Goal: Information Seeking & Learning: Learn about a topic

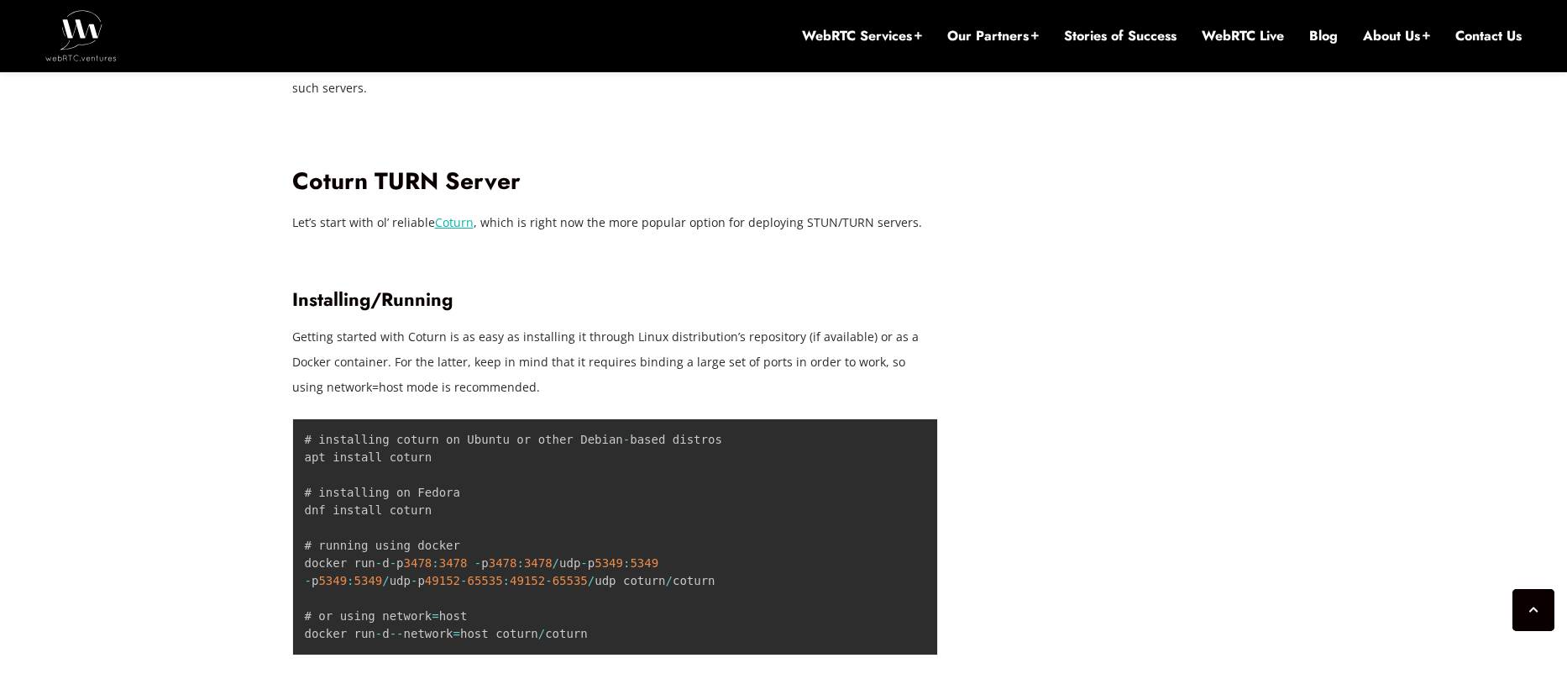
scroll to position [2536, 0]
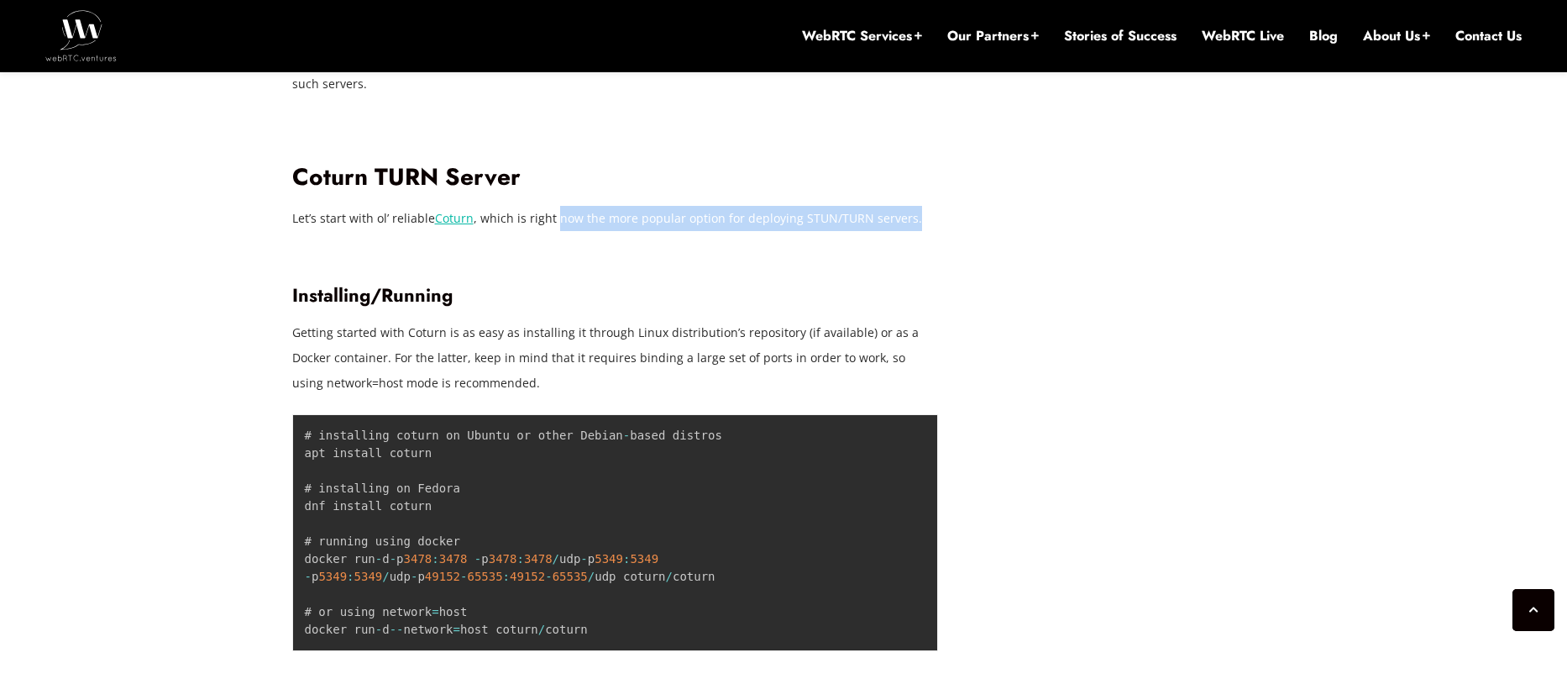
drag, startPoint x: 553, startPoint y: 219, endPoint x: 911, endPoint y: 216, distance: 358.6
click at [911, 216] on p "Let’s start with ol’ reliable Coturn , which is right now the more popular opti…" at bounding box center [615, 218] width 647 height 25
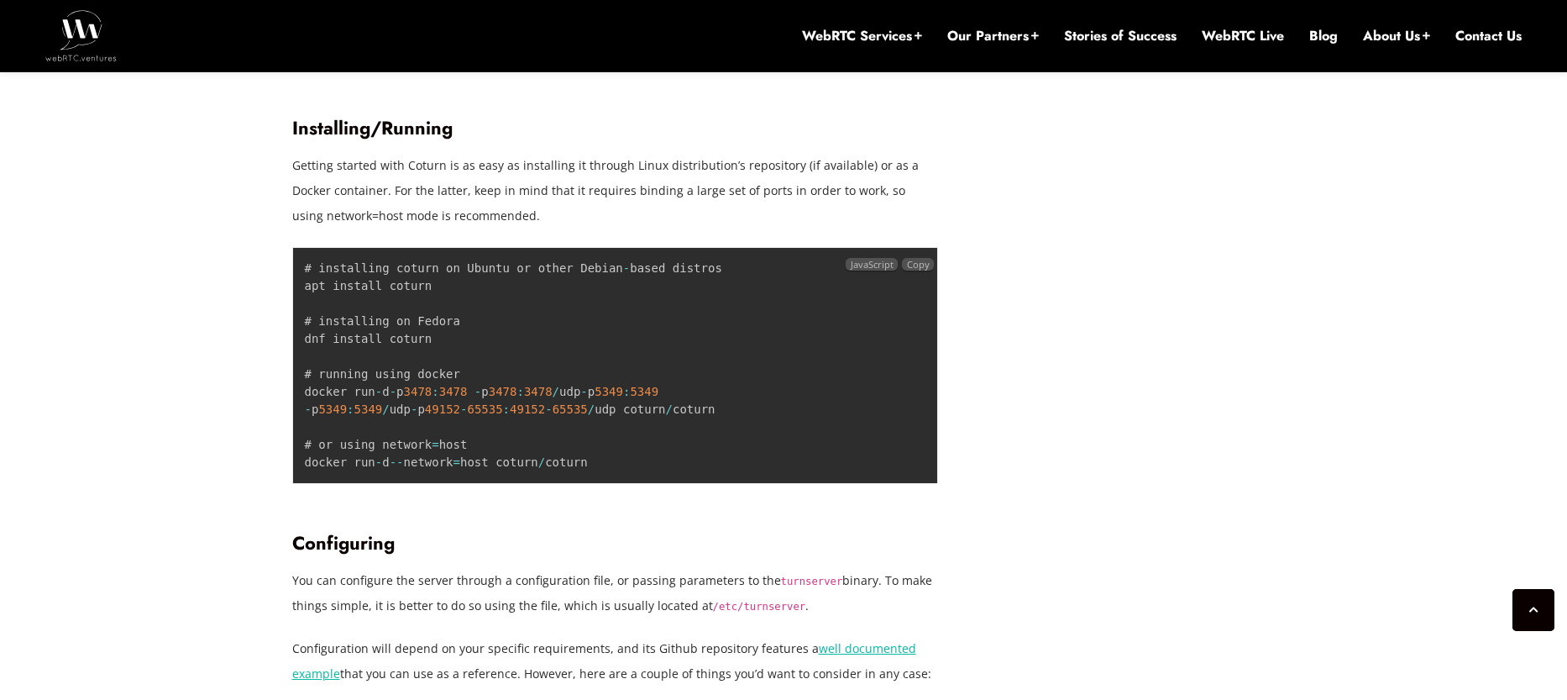
scroll to position [2704, 0]
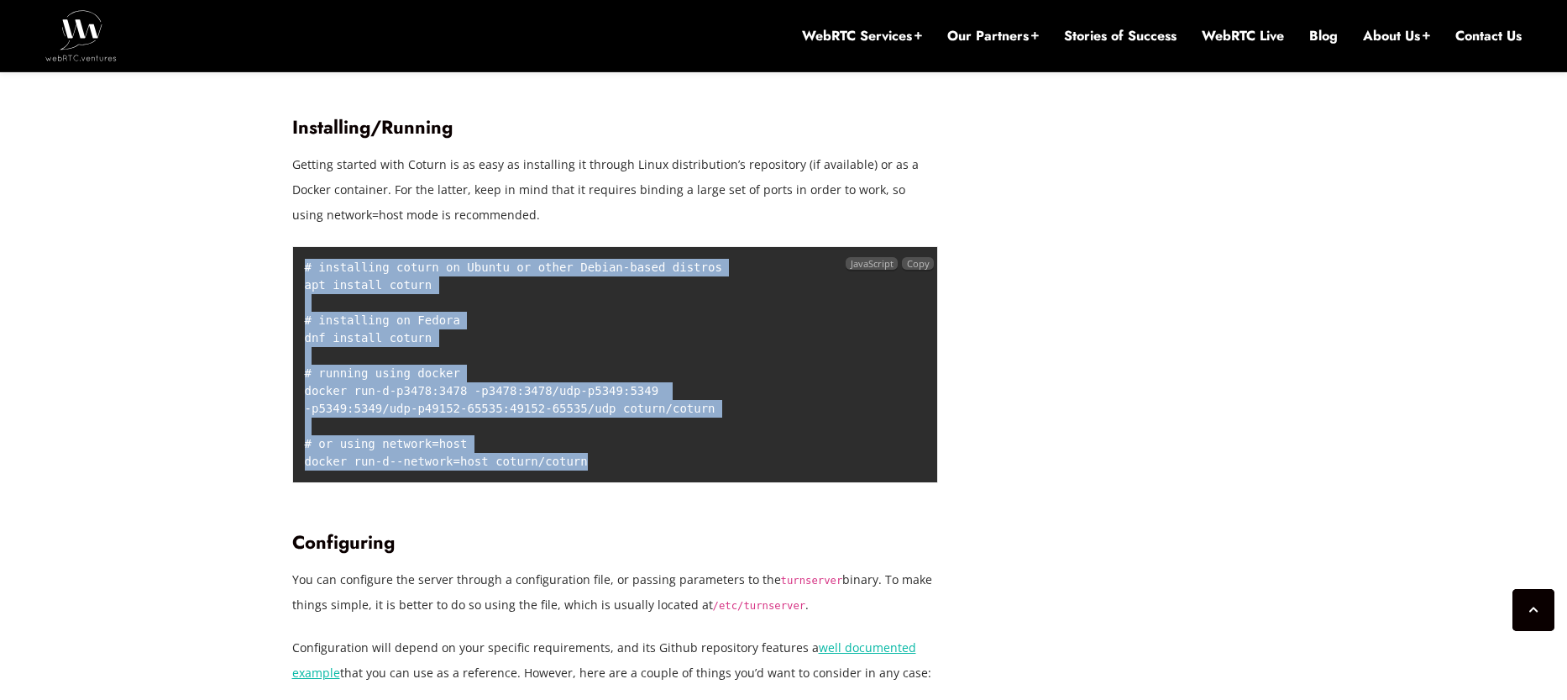
drag, startPoint x: 605, startPoint y: 474, endPoint x: 301, endPoint y: 270, distance: 365.9
click at [301, 270] on pre "# installing coturn on Ubuntu or other Debian - based distros apt install cotur…" at bounding box center [615, 364] width 647 height 237
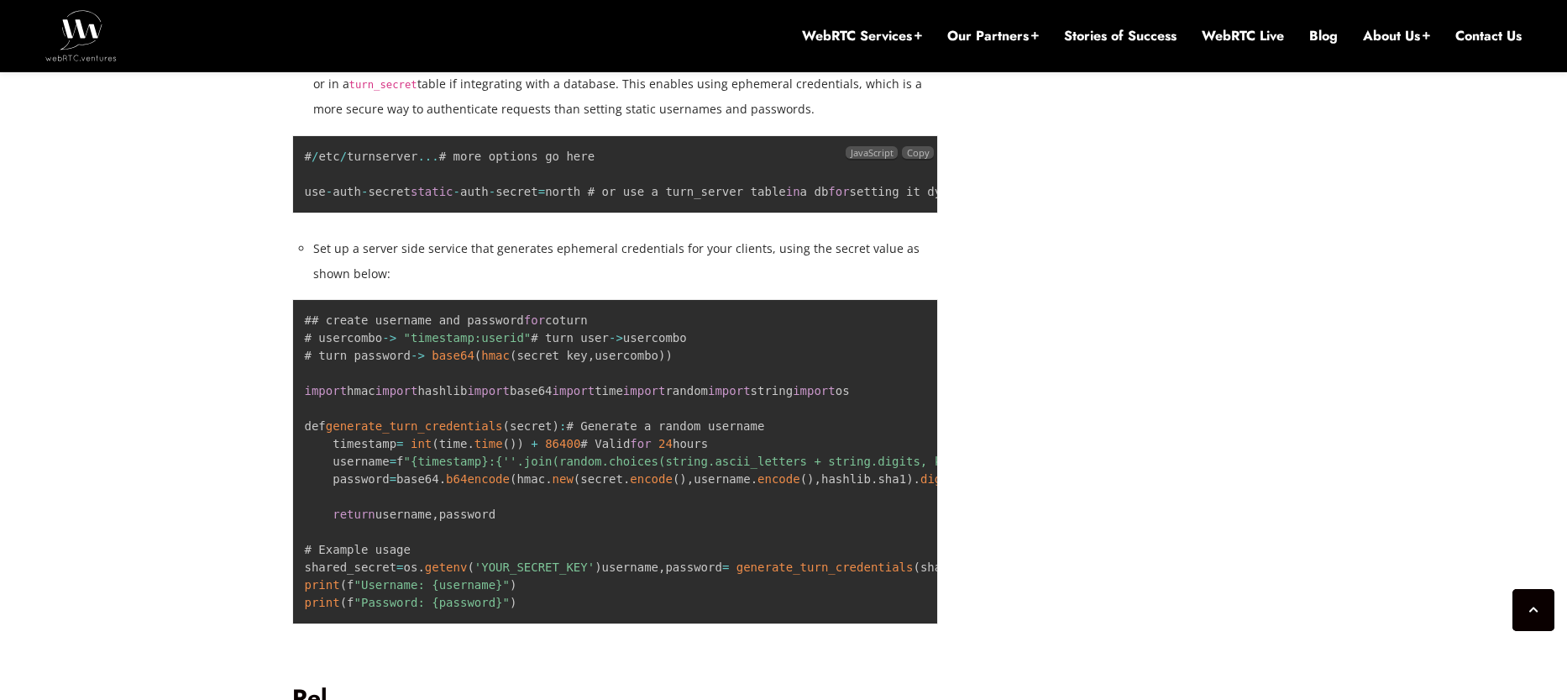
scroll to position [3544, 0]
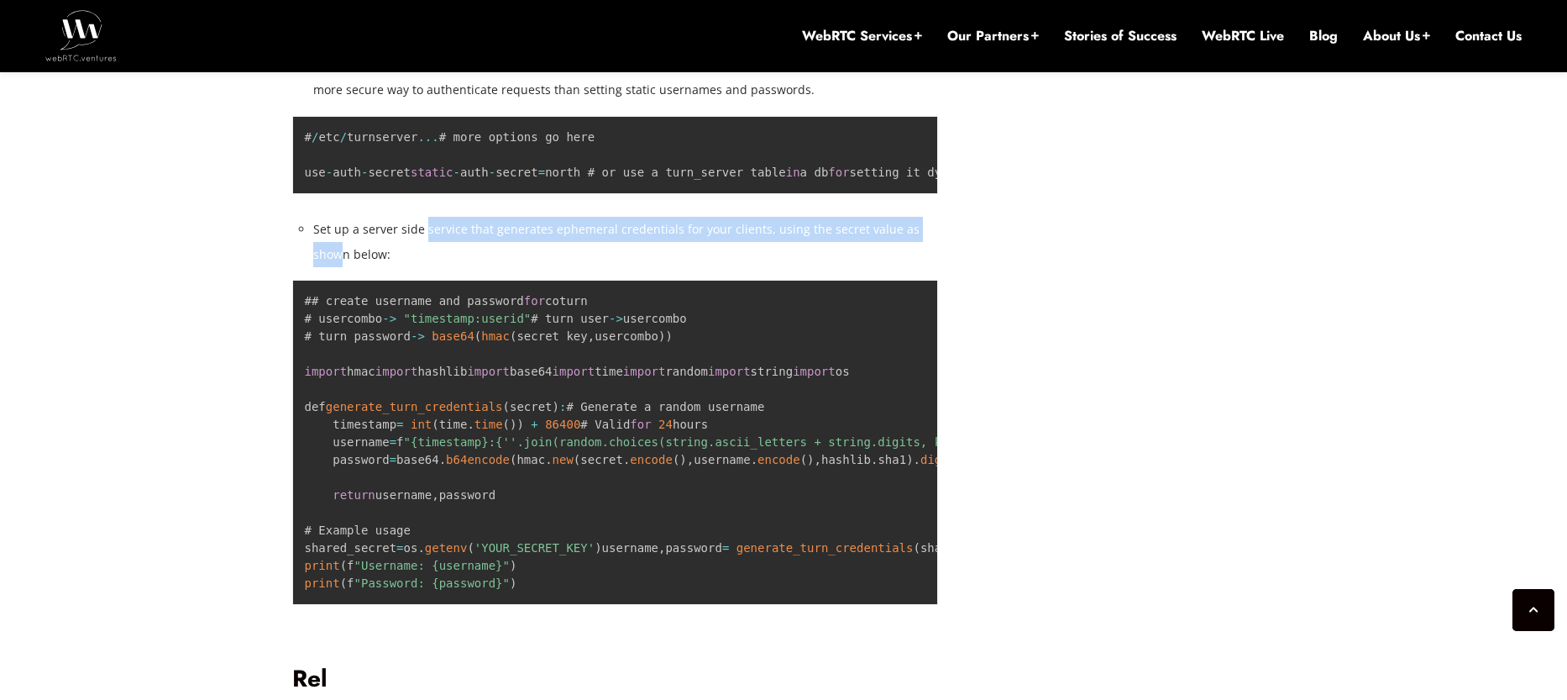
drag, startPoint x: 423, startPoint y: 285, endPoint x: 929, endPoint y: 276, distance: 505.6
click at [929, 267] on li "Set up a server side service that generates ephemeral credentials for your clie…" at bounding box center [626, 242] width 626 height 50
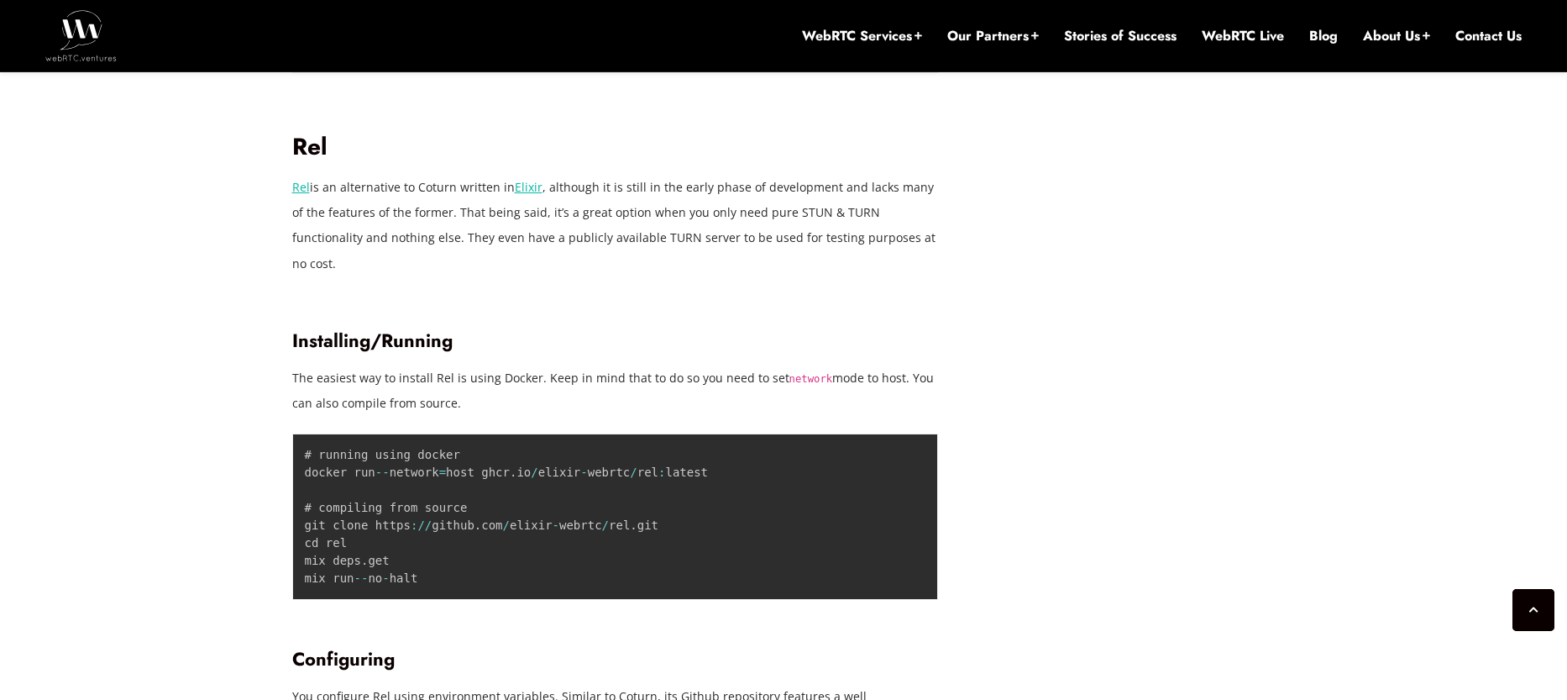
scroll to position [4132, 0]
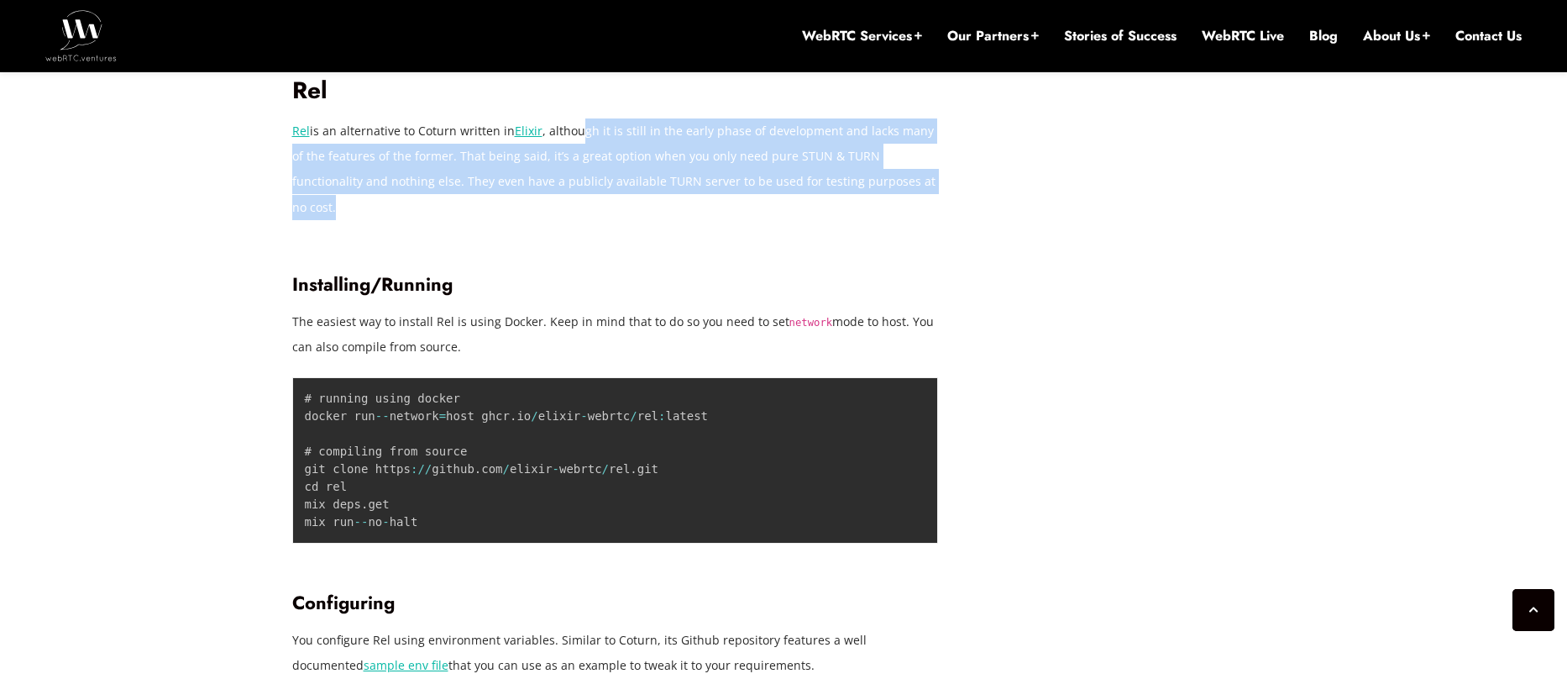
drag, startPoint x: 618, startPoint y: 394, endPoint x: 928, endPoint y: 451, distance: 315.1
click at [928, 219] on p "Rel is an alternative to Coturn written in Elixir , although it is still in the…" at bounding box center [615, 168] width 647 height 101
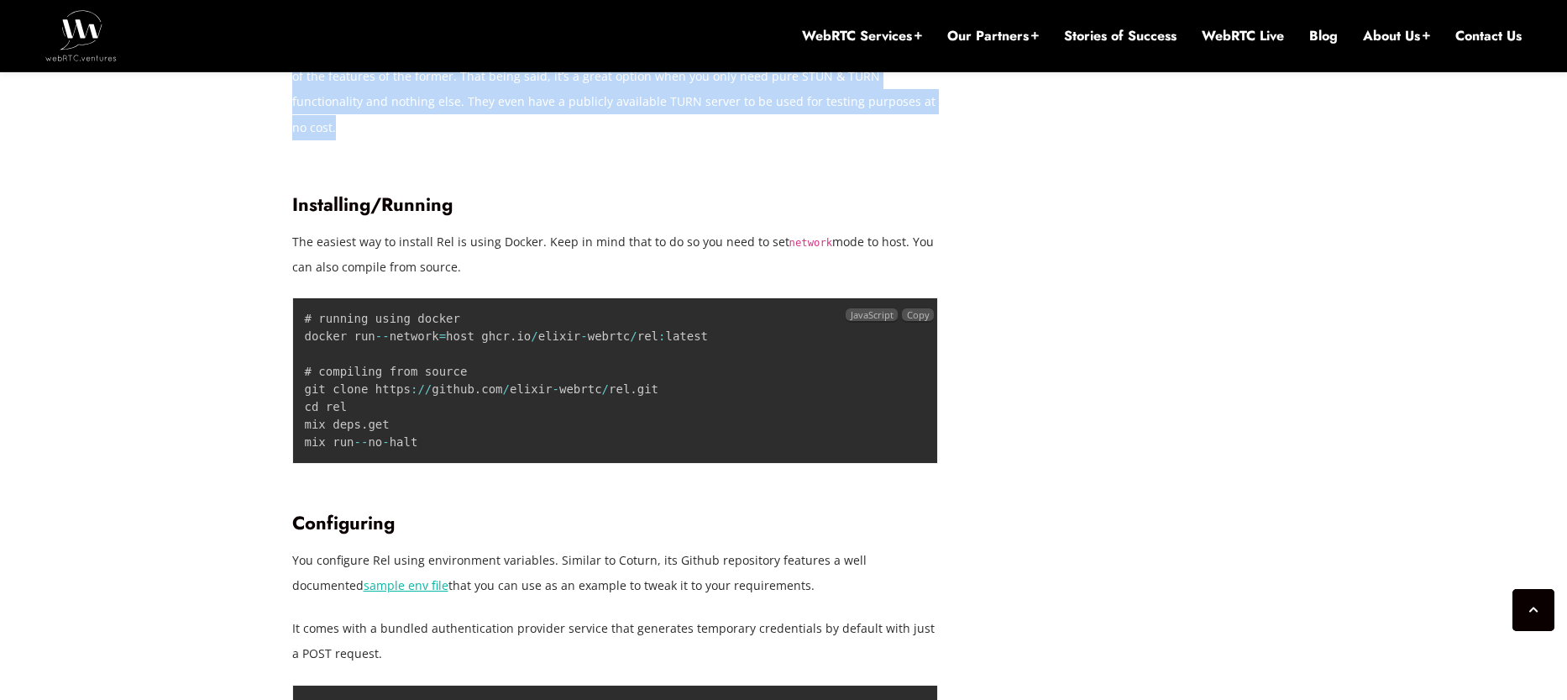
scroll to position [4216, 0]
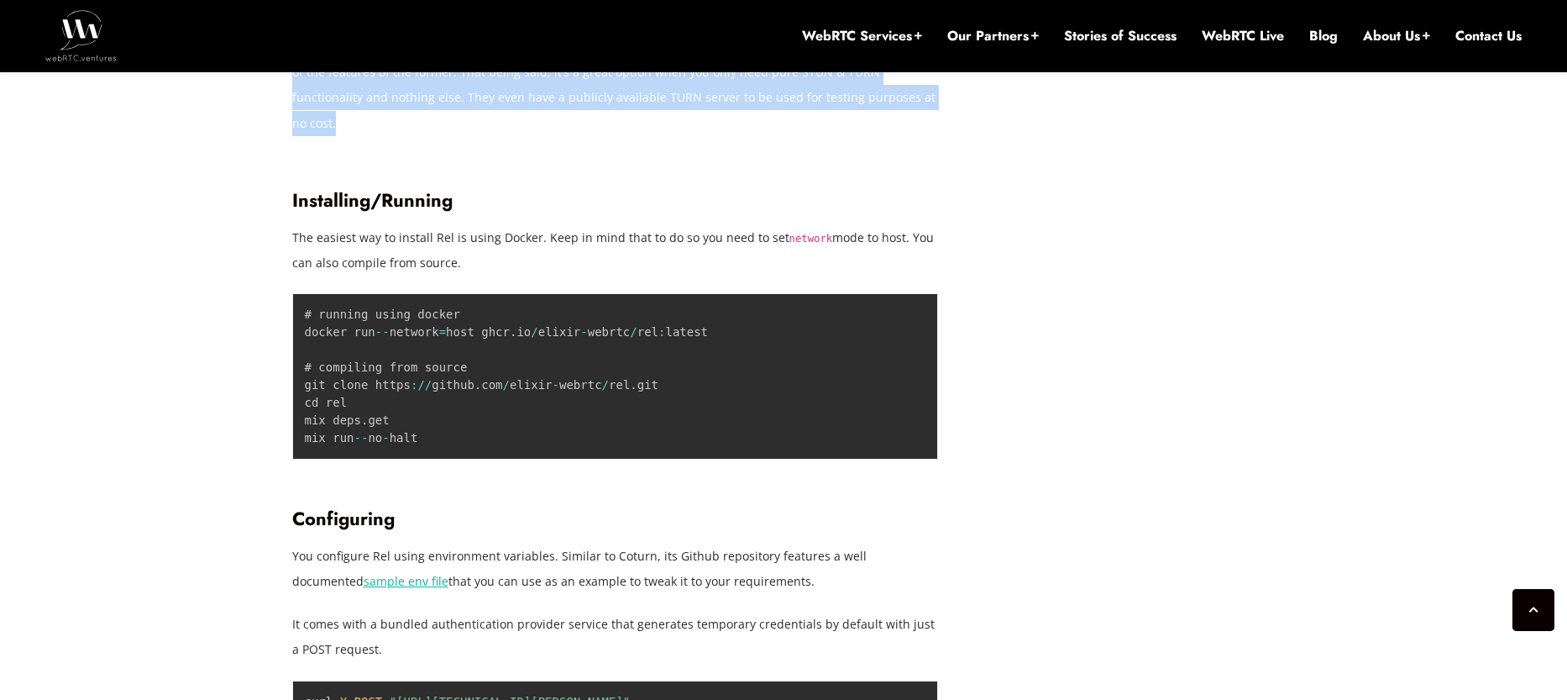
click at [558, 135] on p "Rel is an alternative to Coturn written in Elixir , although it is still in the…" at bounding box center [615, 84] width 647 height 101
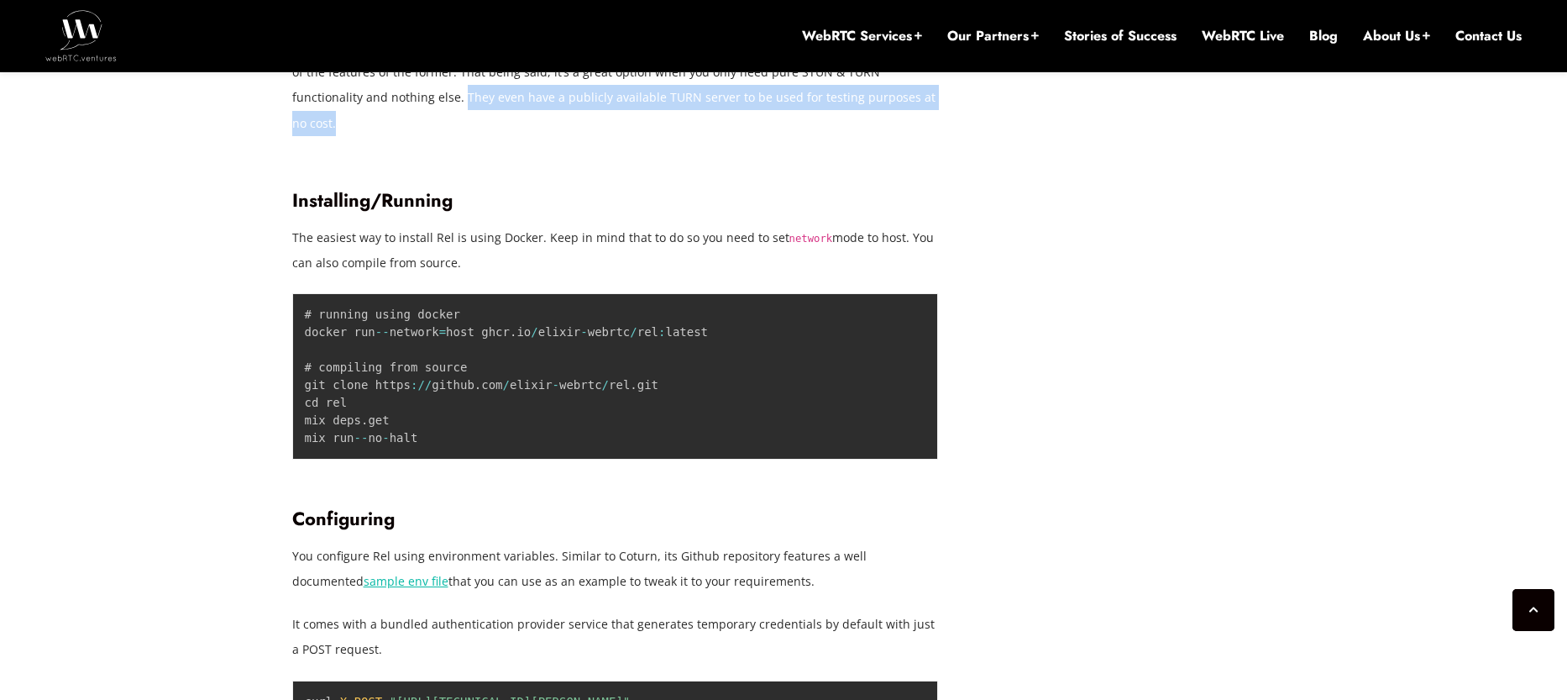
drag, startPoint x: 391, startPoint y: 356, endPoint x: 894, endPoint y: 350, distance: 502.2
click at [894, 135] on p "Rel is an alternative to Coturn written in Elixir , although it is still in the…" at bounding box center [615, 84] width 647 height 101
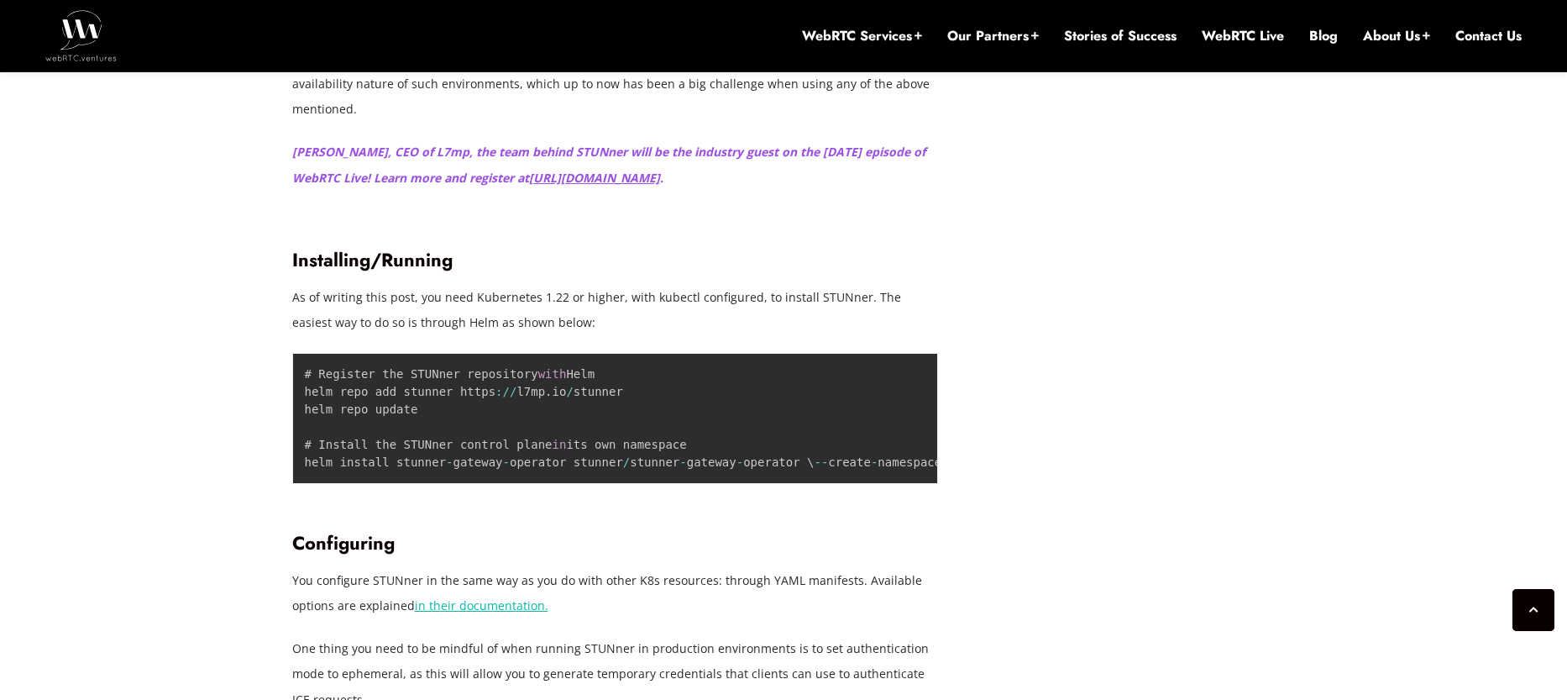
scroll to position [5056, 0]
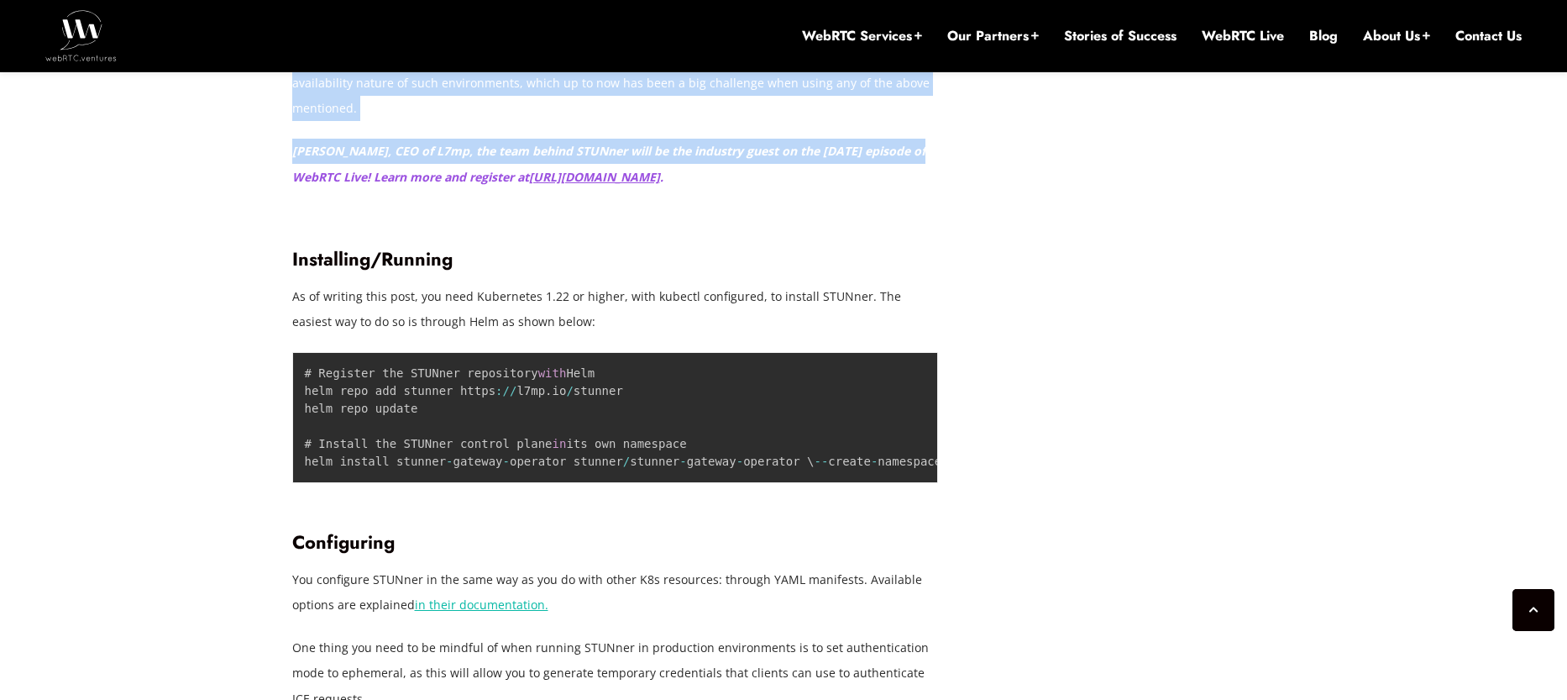
drag, startPoint x: 630, startPoint y: 264, endPoint x: 922, endPoint y: 400, distance: 322.4
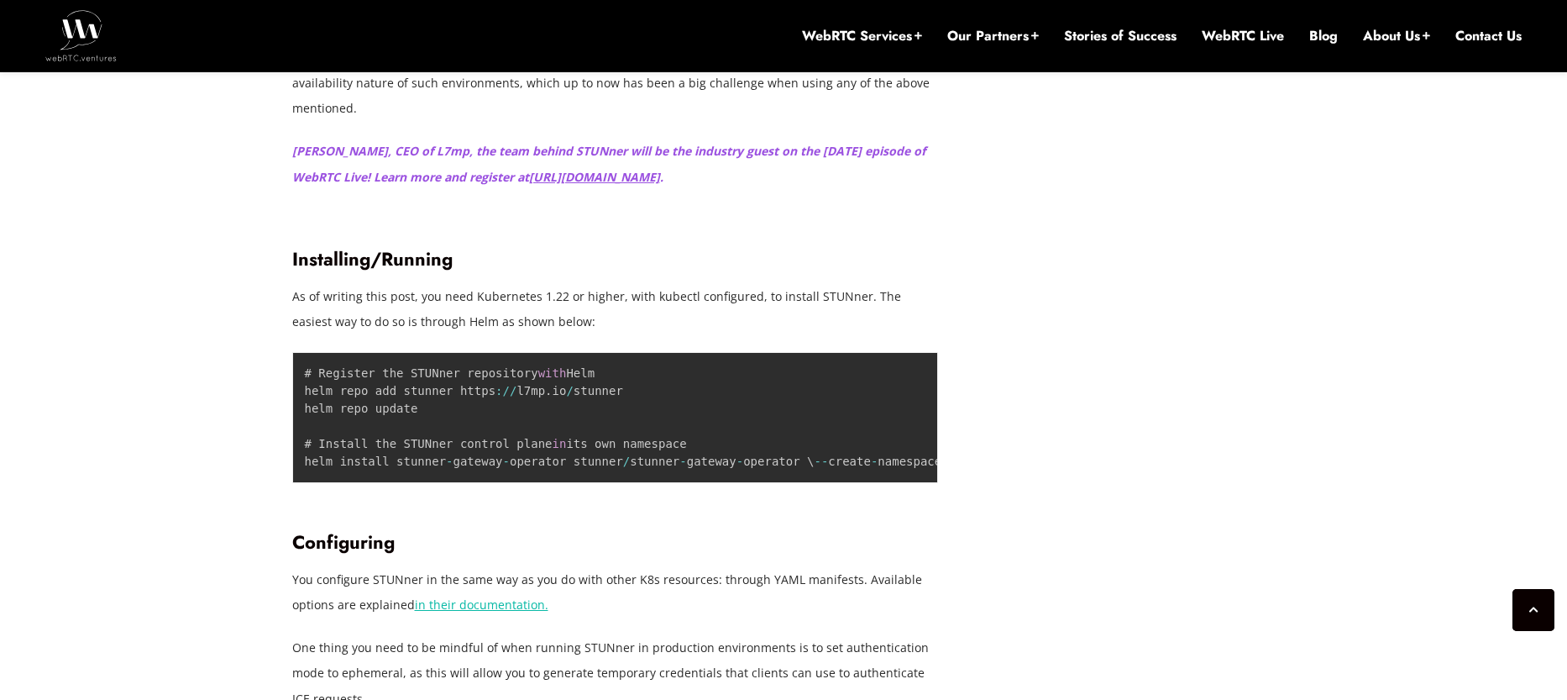
click at [516, 334] on p "As of writing this post, you need Kubernetes 1.22 or higher, with kubectl confi…" at bounding box center [615, 309] width 647 height 50
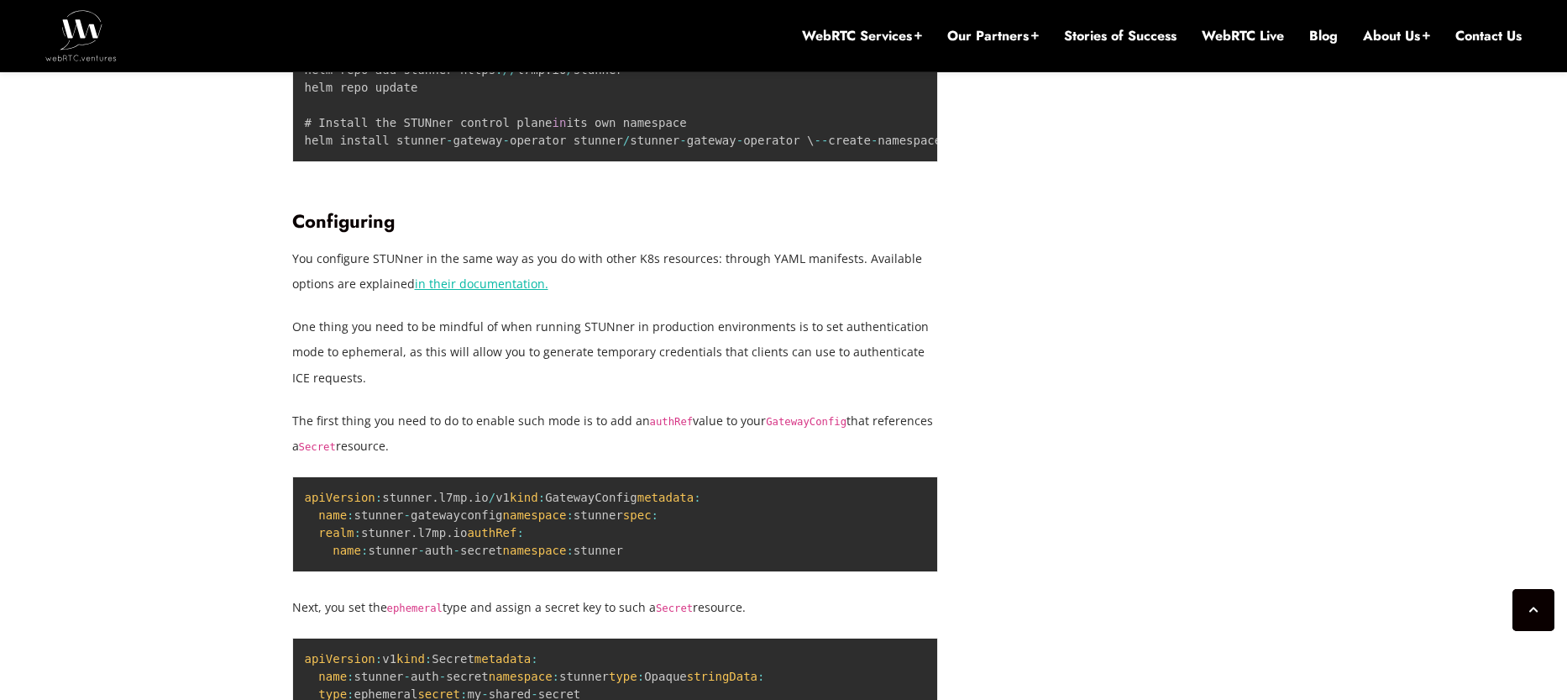
scroll to position [5392, 0]
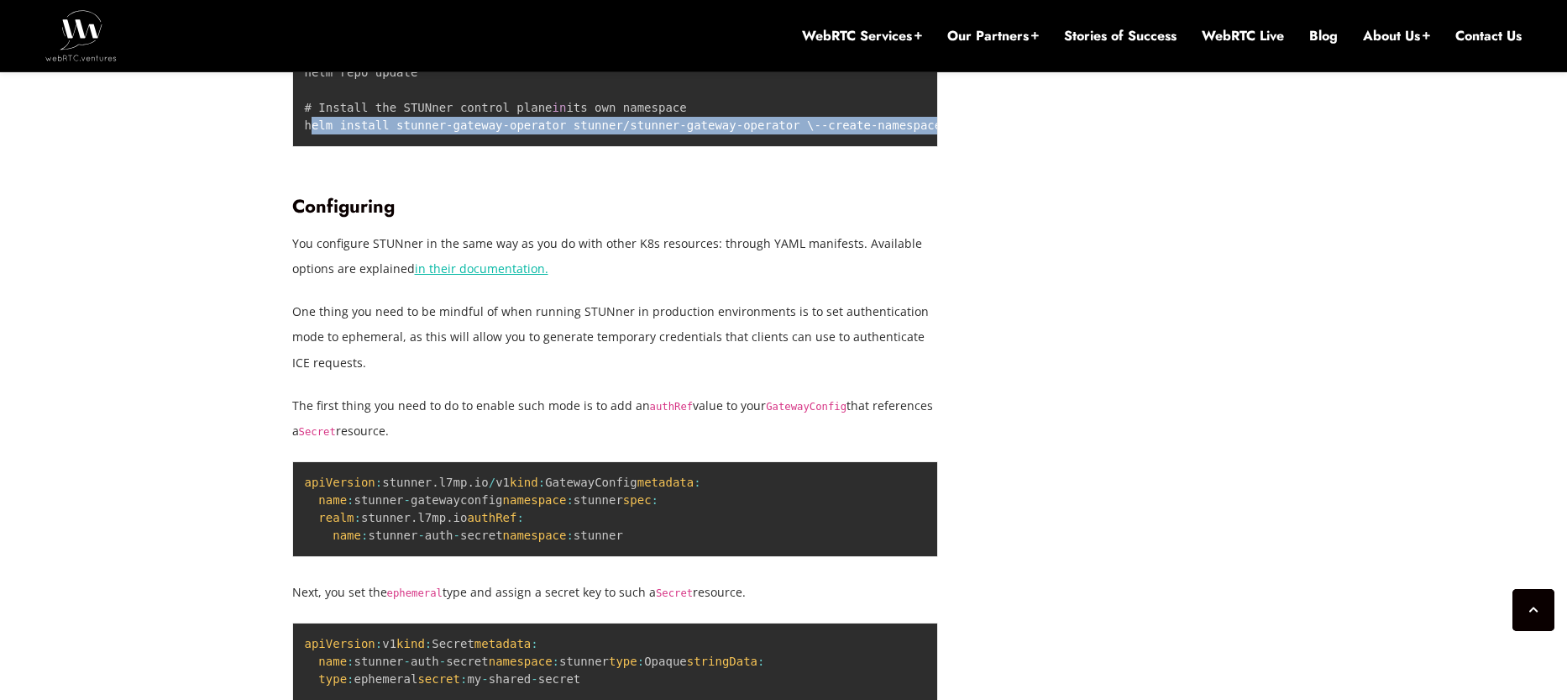
drag, startPoint x: 468, startPoint y: 372, endPoint x: 293, endPoint y: 331, distance: 179.5
click at [293, 147] on pre "# Register the STUNner repository with Helm helm repo add stunner https : / / l…" at bounding box center [615, 81] width 647 height 131
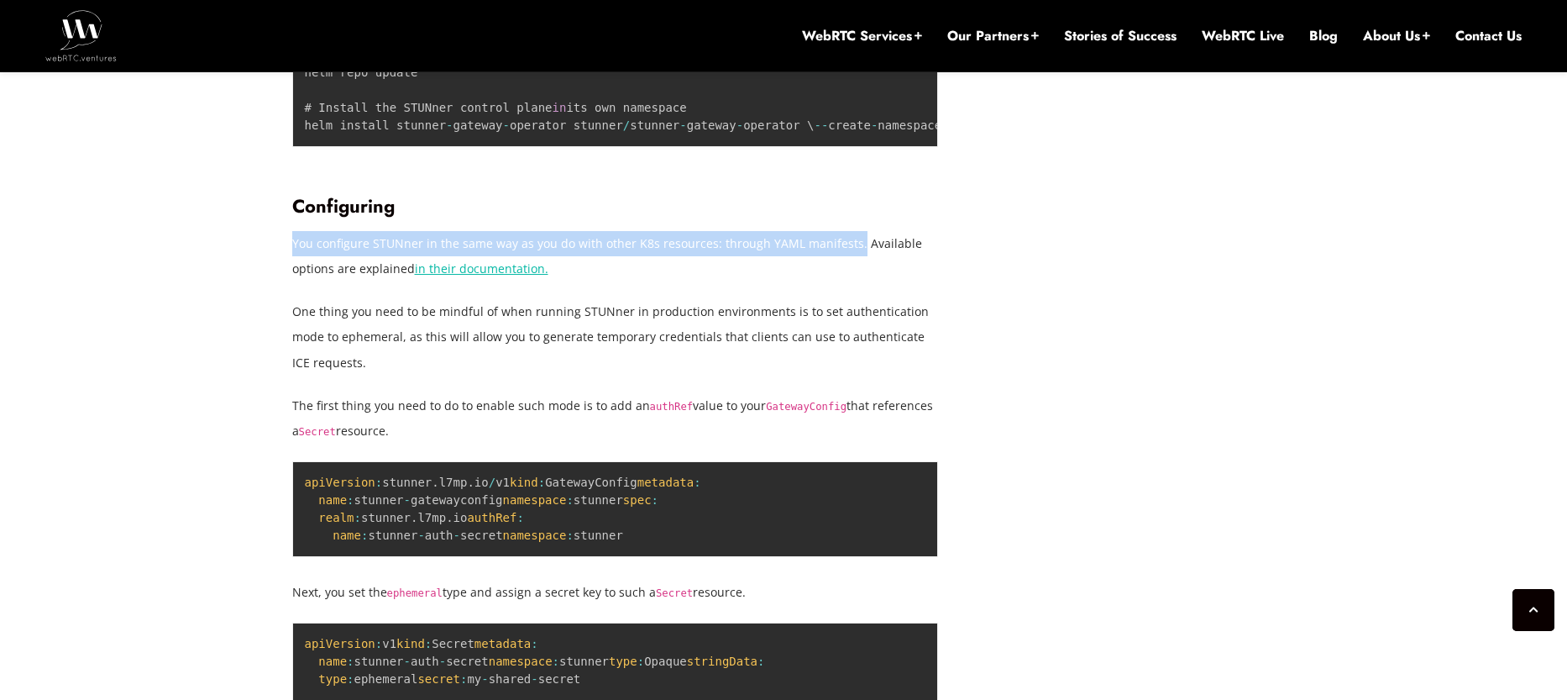
drag, startPoint x: 293, startPoint y: 488, endPoint x: 852, endPoint y: 497, distance: 559.4
click at [852, 281] on p "You configure STUNner in the same way as you do with other K8s resources: throu…" at bounding box center [615, 256] width 647 height 50
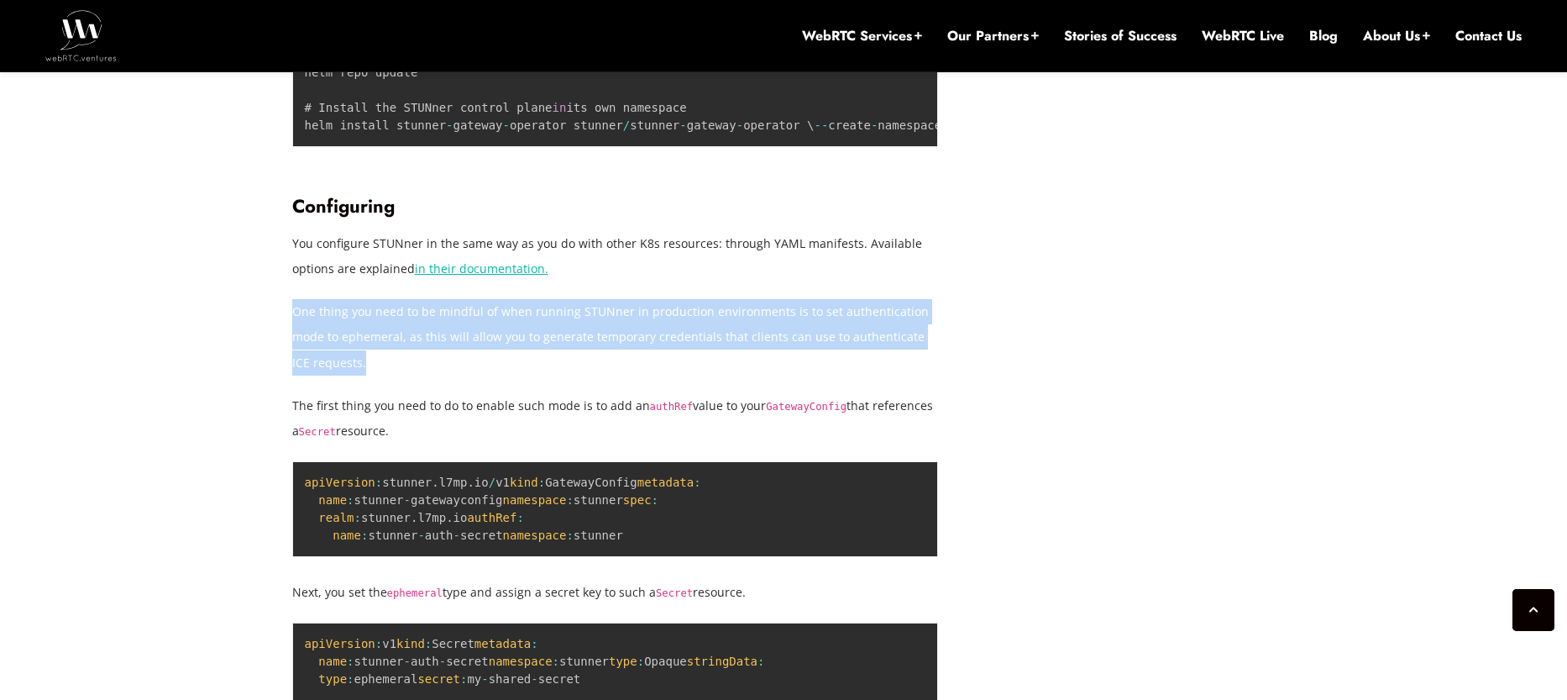
drag, startPoint x: 368, startPoint y: 619, endPoint x: 294, endPoint y: 568, distance: 89.9
click at [294, 375] on p "One thing you need to be mindful of when running STUNner in production environm…" at bounding box center [615, 337] width 647 height 76
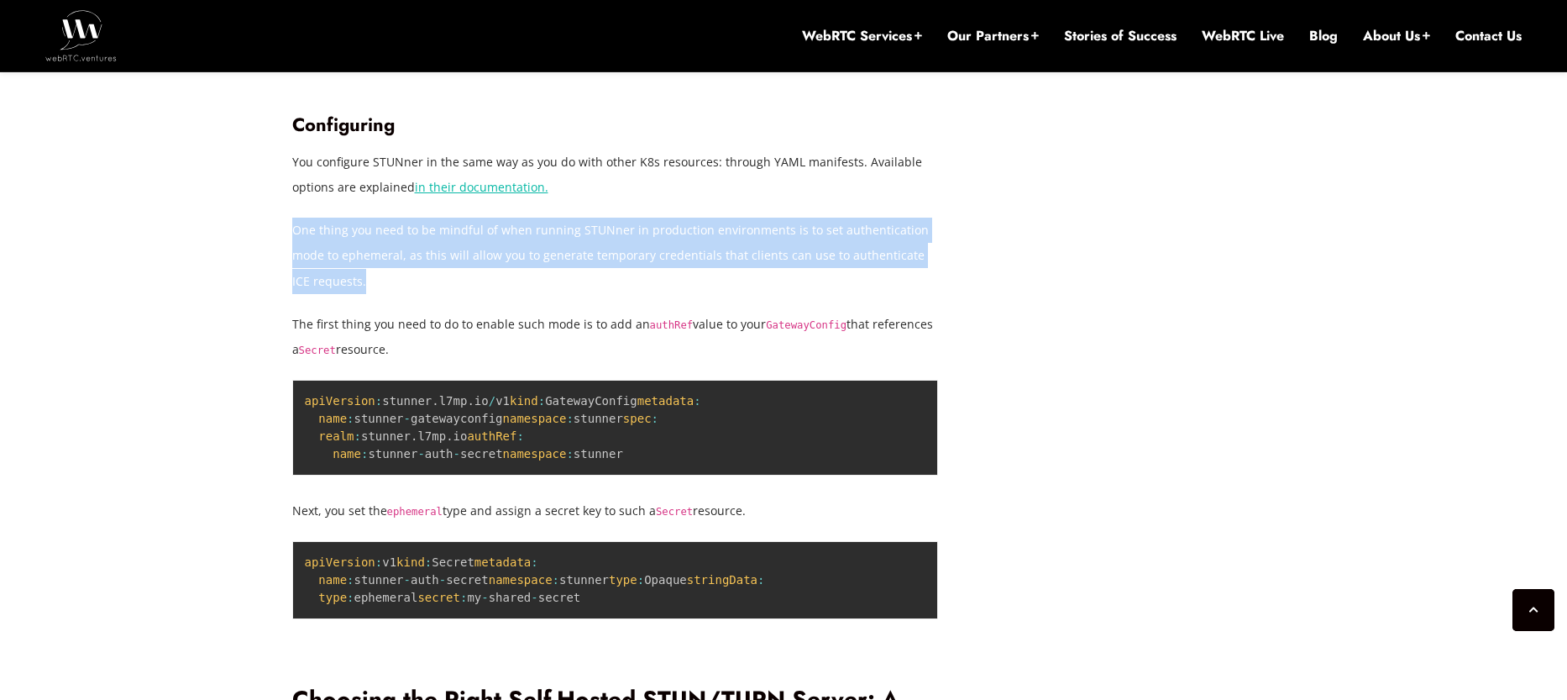
scroll to position [5475, 0]
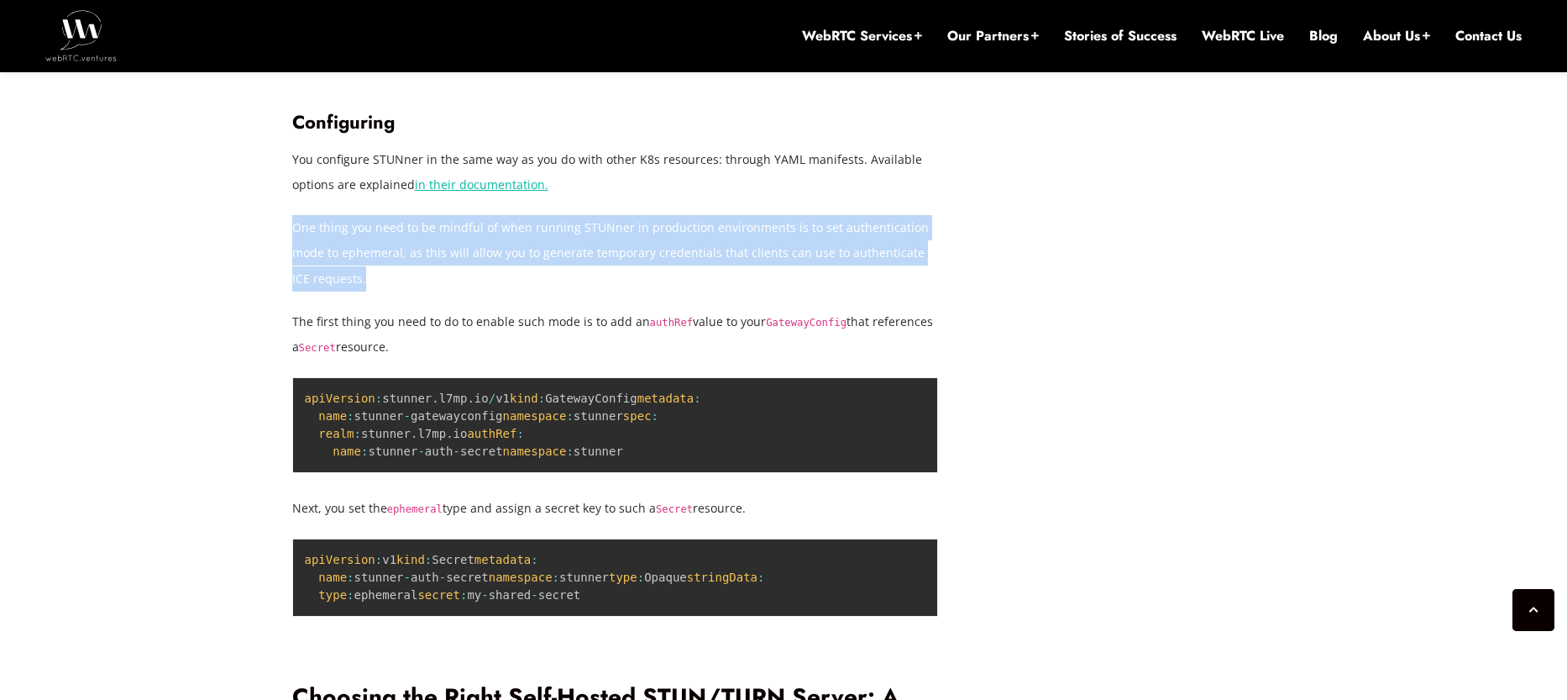
click at [410, 291] on p "One thing you need to be mindful of when running STUNner in production environm…" at bounding box center [615, 253] width 647 height 76
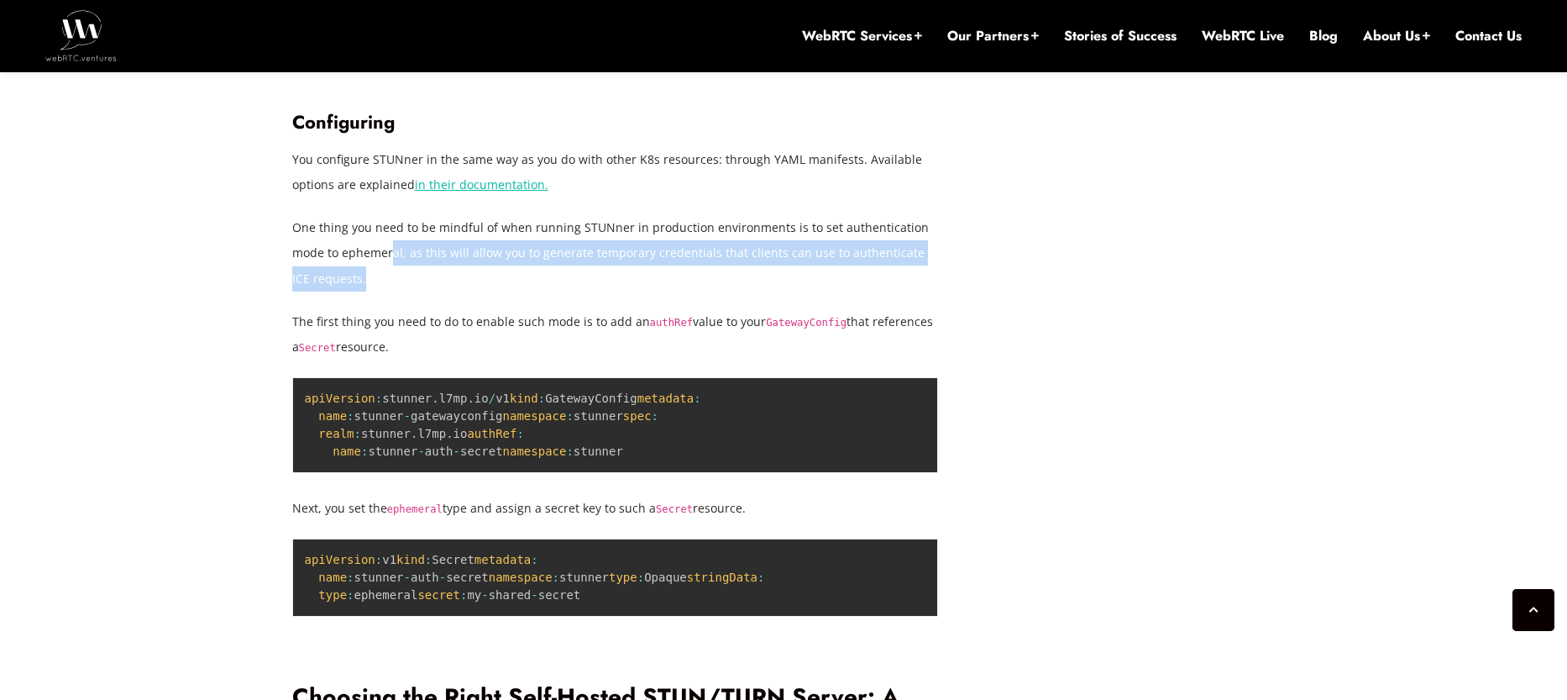
drag, startPoint x: 393, startPoint y: 497, endPoint x: 650, endPoint y: 517, distance: 257.8
click at [650, 291] on p "One thing you need to be mindful of when running STUNner in production environm…" at bounding box center [615, 253] width 647 height 76
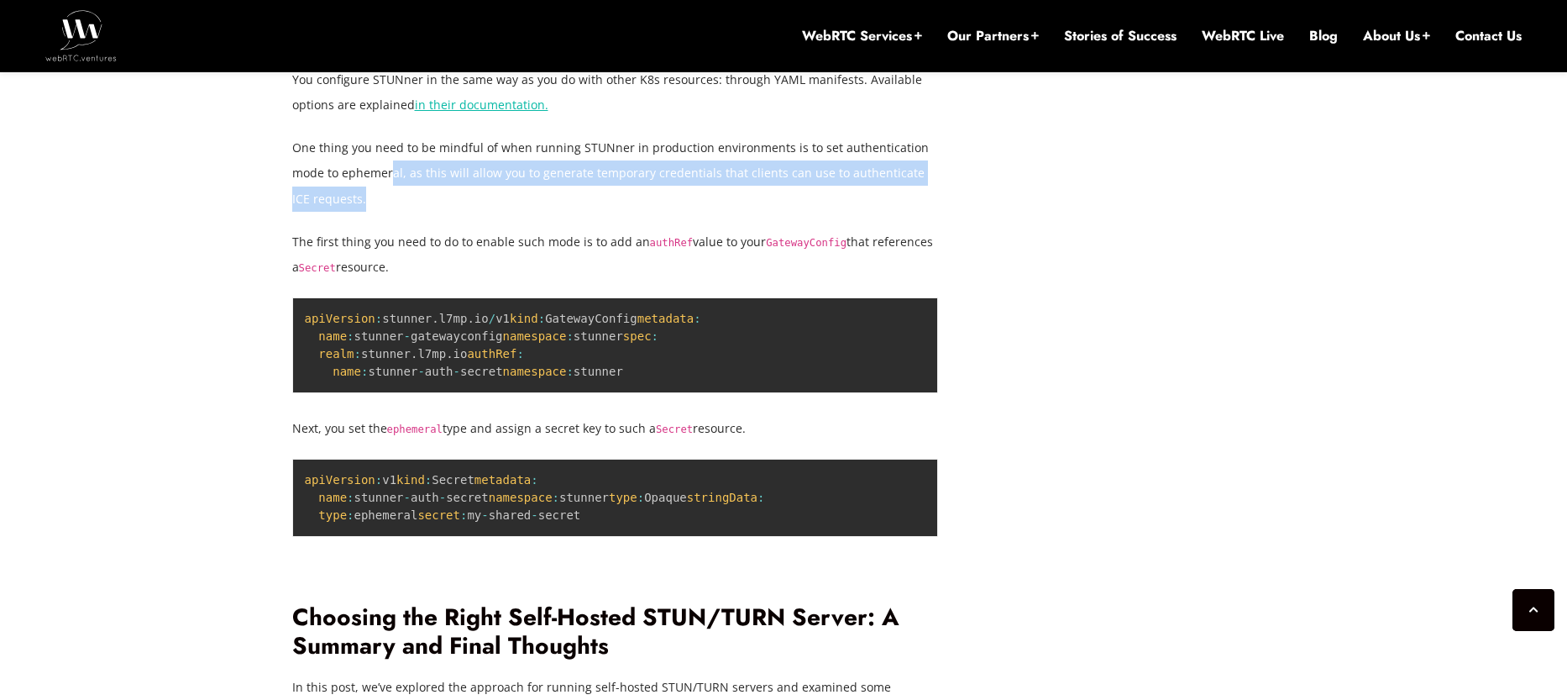
scroll to position [5559, 0]
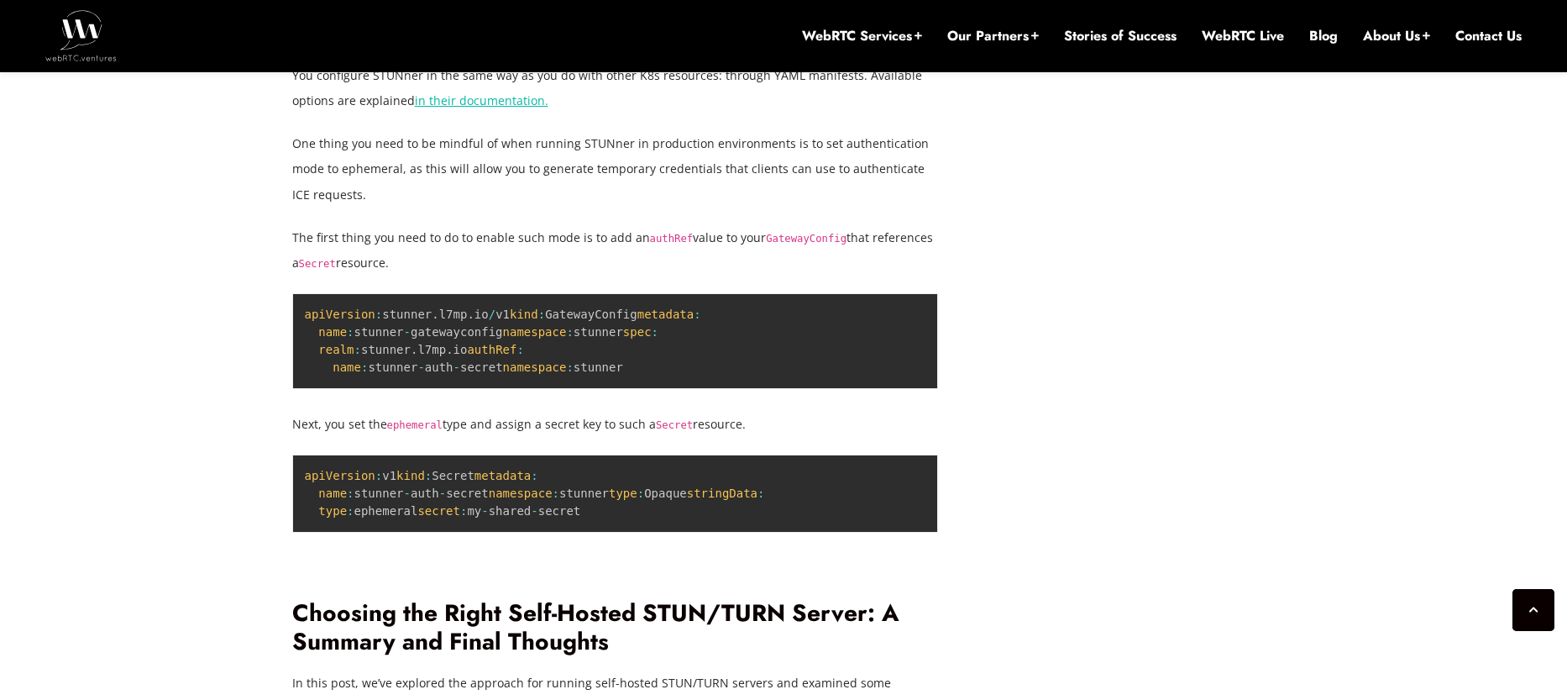
click at [491, 275] on p "The first thing you need to do to enable such mode is to add an authRef value t…" at bounding box center [615, 250] width 647 height 50
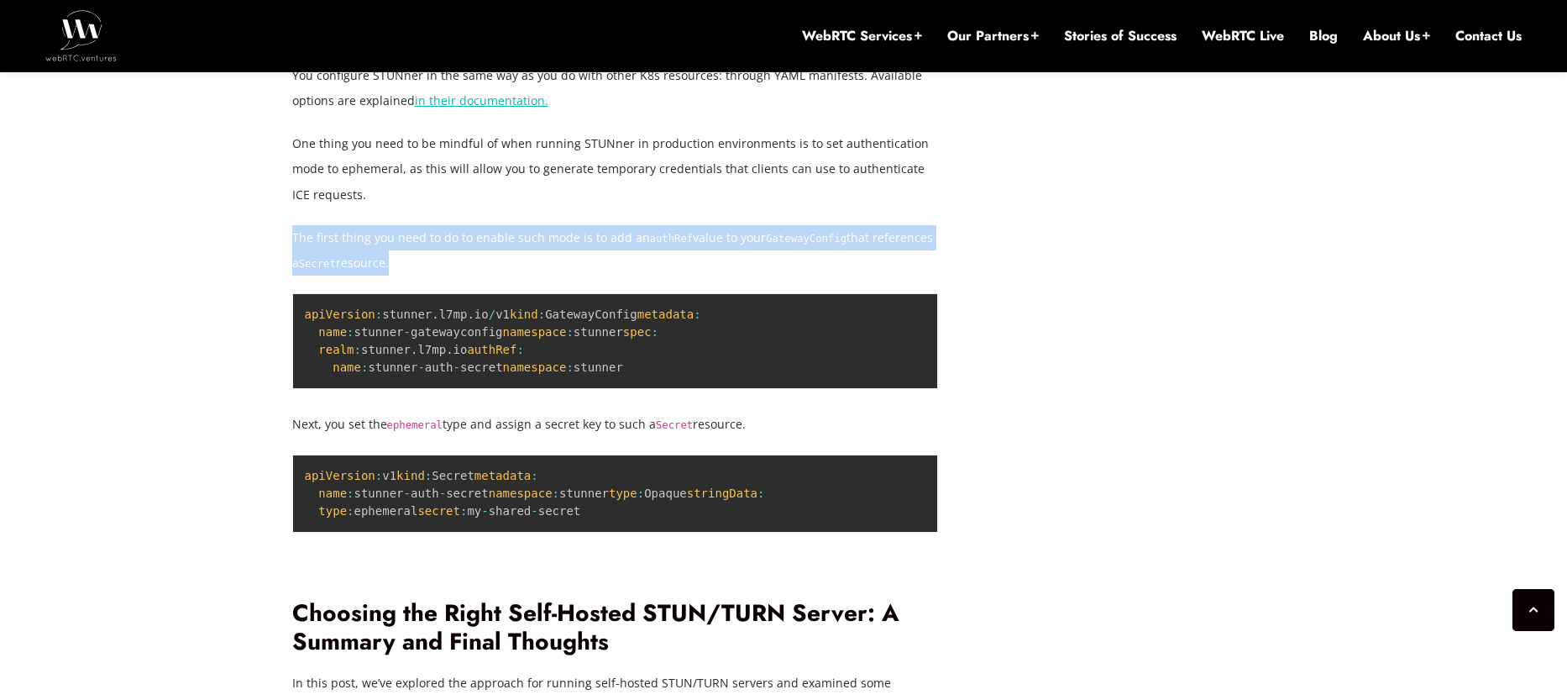
click at [491, 275] on p "The first thing you need to do to enable such mode is to add an authRef value t…" at bounding box center [615, 250] width 647 height 50
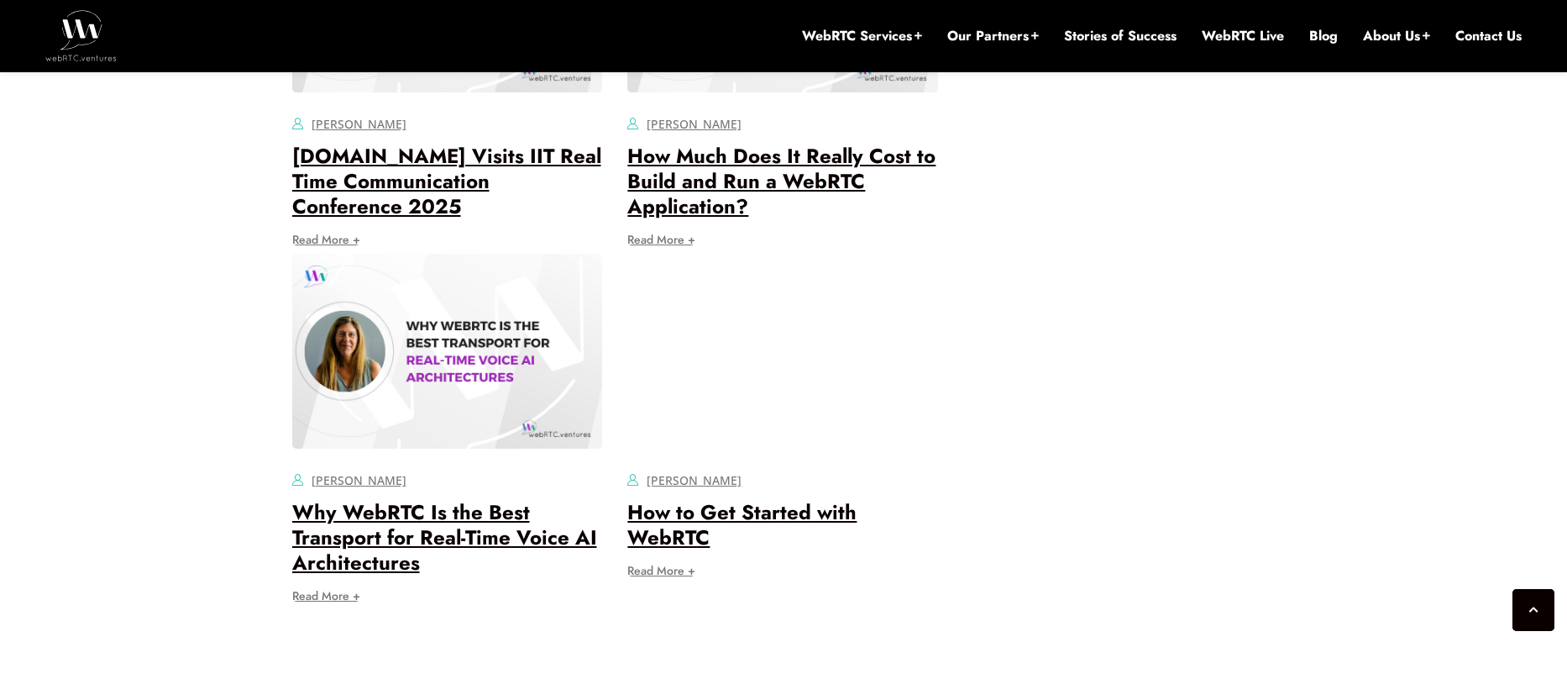
scroll to position [6735, 0]
